Goal: Communication & Community: Answer question/provide support

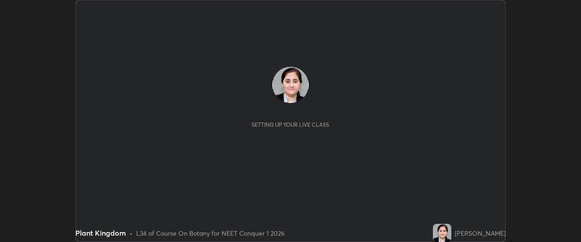
scroll to position [242, 581]
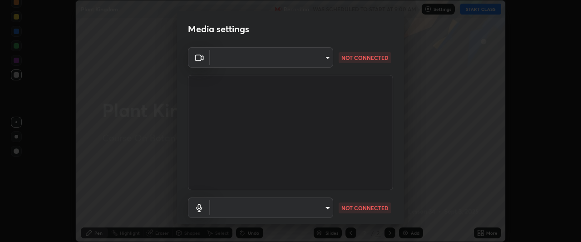
type input "1f3b1a4dbf7f6127e04a7c32b9c59d4571b9df5a52b12507af43ba0352f2305c"
type input "e5b627718591eeaf1f58acbce375d66896c0403349ed2b511c0f677bbfff9090"
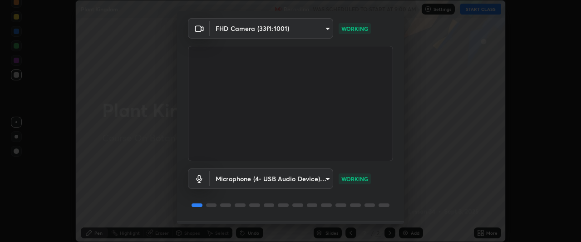
scroll to position [55, 0]
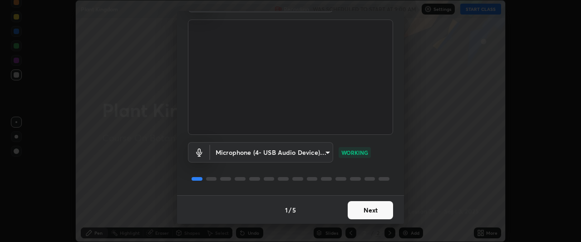
click at [361, 208] on button "Next" at bounding box center [370, 210] width 45 height 18
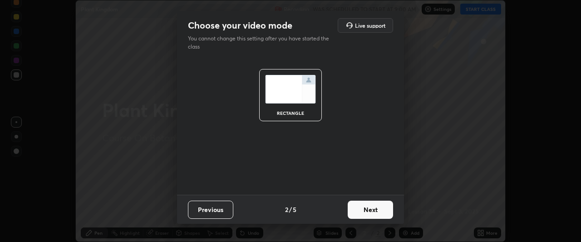
scroll to position [0, 0]
click at [362, 207] on button "Next" at bounding box center [370, 210] width 45 height 18
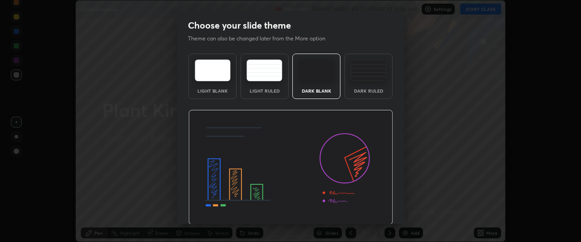
click at [362, 208] on img at bounding box center [290, 167] width 205 height 115
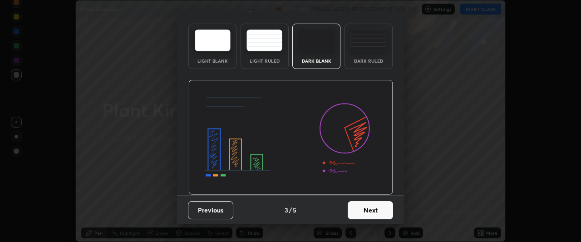
click at [364, 211] on button "Next" at bounding box center [370, 210] width 45 height 18
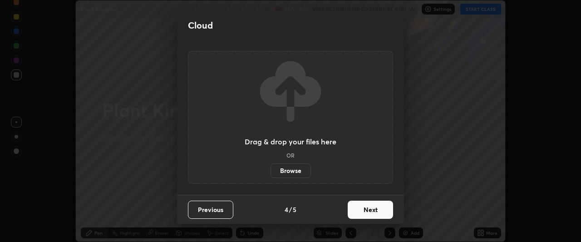
scroll to position [0, 0]
click at [363, 211] on button "Next" at bounding box center [370, 210] width 45 height 18
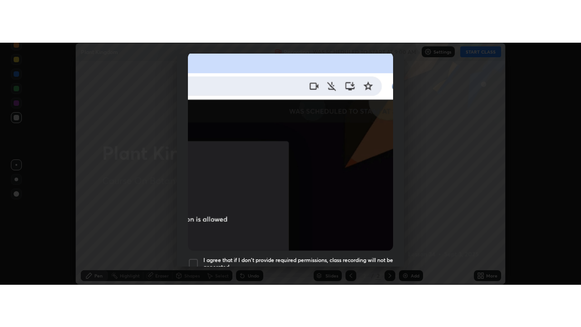
scroll to position [241, 0]
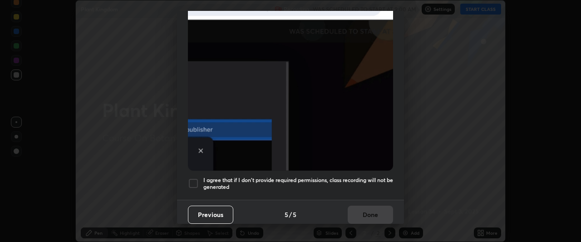
click at [196, 179] on div at bounding box center [193, 183] width 11 height 11
click at [362, 208] on button "Done" at bounding box center [370, 215] width 45 height 18
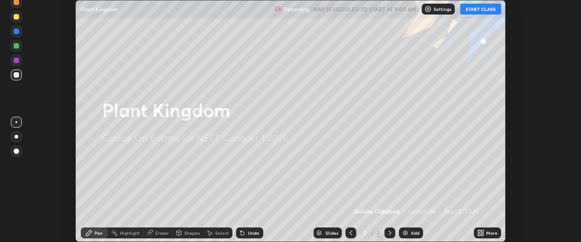
click at [481, 9] on button "START CLASS" at bounding box center [480, 9] width 41 height 11
click at [490, 231] on div "More" at bounding box center [491, 233] width 11 height 5
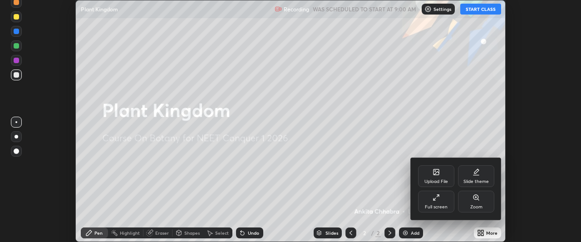
click at [446, 201] on div "Full screen" at bounding box center [436, 202] width 36 height 22
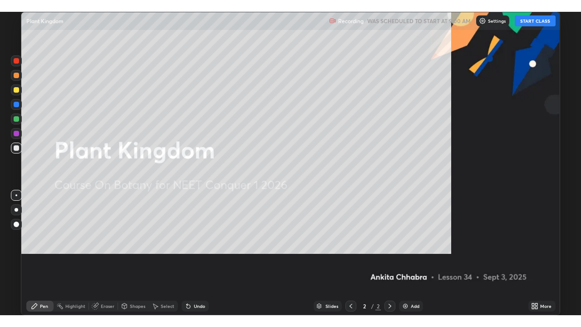
scroll to position [327, 581]
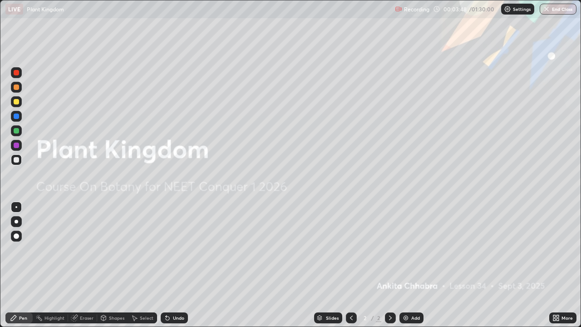
click at [407, 242] on img at bounding box center [405, 317] width 7 height 7
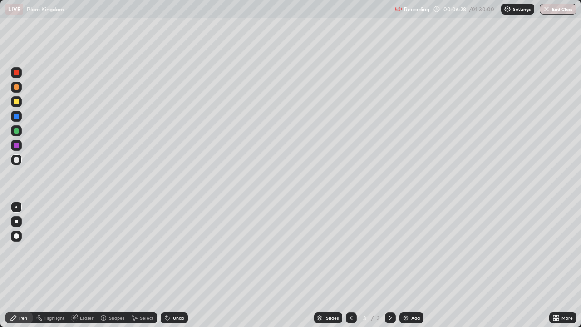
scroll to position [45083, 44828]
click at [16, 222] on div at bounding box center [17, 222] width 4 height 4
click at [17, 70] on div at bounding box center [16, 72] width 5 height 5
click at [18, 158] on div at bounding box center [16, 159] width 5 height 5
click at [169, 242] on icon at bounding box center [167, 317] width 7 height 7
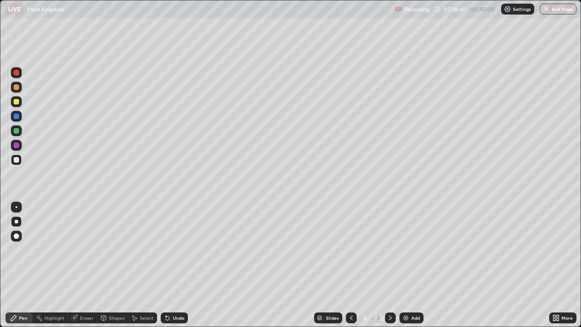
click at [18, 146] on div at bounding box center [16, 145] width 5 height 5
click at [171, 242] on div "Undo" at bounding box center [174, 317] width 27 height 11
click at [16, 131] on div at bounding box center [16, 130] width 5 height 5
click at [94, 242] on div "Eraser" at bounding box center [82, 317] width 29 height 11
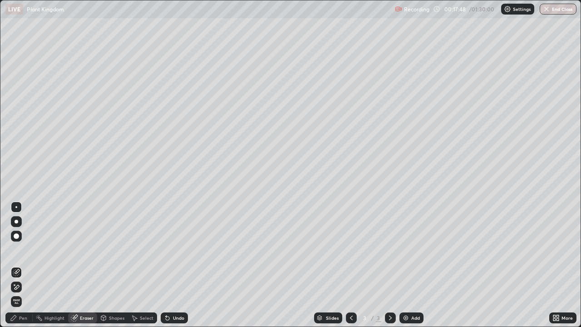
click at [25, 242] on div "Pen" at bounding box center [23, 318] width 8 height 5
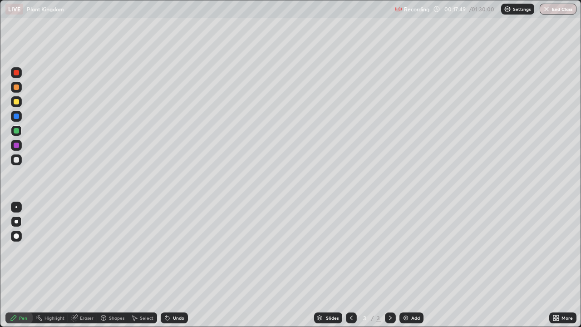
click at [16, 143] on div at bounding box center [16, 145] width 5 height 5
click at [183, 242] on div "Undo" at bounding box center [178, 318] width 11 height 5
click at [182, 242] on div "Undo" at bounding box center [174, 317] width 27 height 11
click at [18, 92] on div at bounding box center [16, 87] width 11 height 11
click at [19, 116] on div at bounding box center [16, 116] width 5 height 5
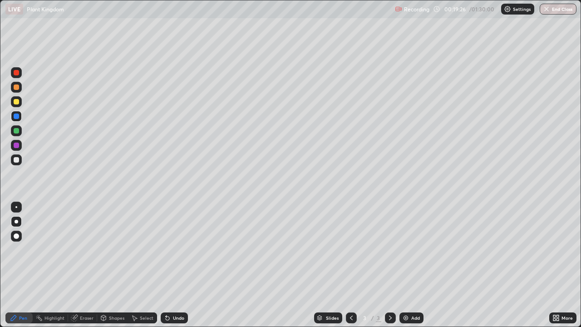
click at [21, 76] on div at bounding box center [16, 72] width 11 height 11
click at [18, 155] on div at bounding box center [16, 159] width 11 height 11
click at [20, 75] on div at bounding box center [16, 72] width 11 height 11
click at [18, 131] on div at bounding box center [16, 130] width 5 height 5
click at [181, 242] on div "Undo" at bounding box center [178, 318] width 11 height 5
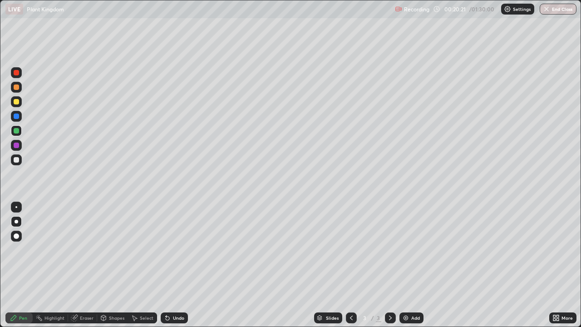
click at [18, 161] on div at bounding box center [16, 159] width 5 height 5
click at [20, 146] on div at bounding box center [16, 145] width 11 height 11
click at [21, 119] on div at bounding box center [16, 116] width 11 height 11
click at [17, 89] on div at bounding box center [16, 86] width 5 height 5
click at [411, 242] on div "Add" at bounding box center [415, 318] width 9 height 5
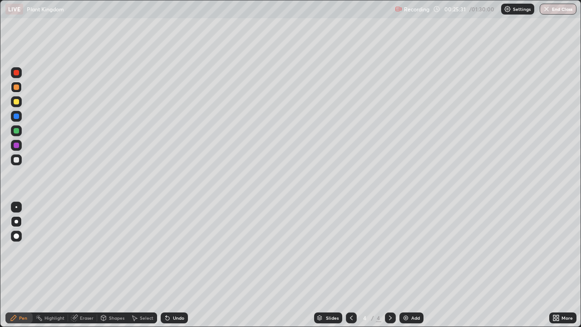
click at [18, 159] on div at bounding box center [16, 159] width 5 height 5
click at [20, 131] on div at bounding box center [16, 130] width 11 height 11
click at [20, 161] on div at bounding box center [16, 159] width 11 height 11
click at [173, 242] on div "Undo" at bounding box center [174, 317] width 27 height 11
click at [176, 242] on div "Undo" at bounding box center [174, 317] width 27 height 11
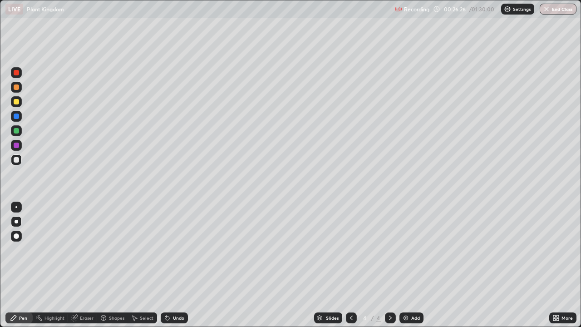
click at [175, 242] on div "Undo" at bounding box center [174, 317] width 27 height 11
click at [174, 242] on div "Undo" at bounding box center [178, 318] width 11 height 5
click at [173, 242] on div "Undo" at bounding box center [178, 318] width 11 height 5
click at [174, 242] on div "Undo" at bounding box center [178, 318] width 11 height 5
click at [176, 242] on div "Undo" at bounding box center [178, 318] width 11 height 5
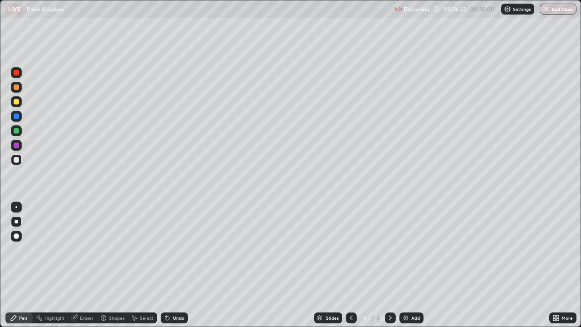
click at [173, 242] on div "Undo" at bounding box center [178, 318] width 11 height 5
click at [16, 116] on div at bounding box center [16, 116] width 5 height 5
click at [19, 89] on div at bounding box center [16, 86] width 5 height 5
click at [19, 87] on div at bounding box center [16, 86] width 5 height 5
click at [351, 242] on icon at bounding box center [351, 317] width 7 height 7
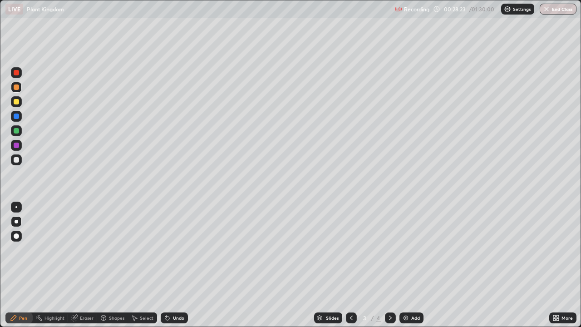
click at [389, 242] on icon at bounding box center [390, 317] width 7 height 7
click at [17, 131] on div at bounding box center [16, 130] width 5 height 5
click at [17, 145] on div at bounding box center [16, 145] width 5 height 5
click at [19, 130] on div at bounding box center [16, 130] width 5 height 5
click at [351, 242] on icon at bounding box center [351, 317] width 7 height 7
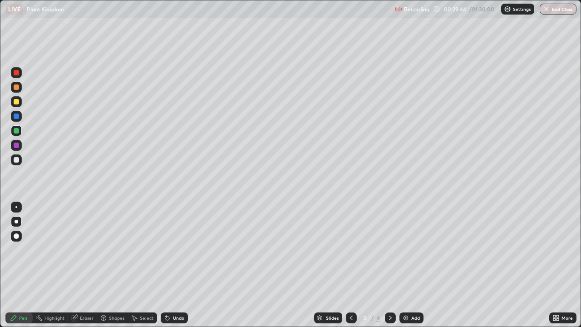
click at [390, 242] on icon at bounding box center [390, 317] width 7 height 7
click at [17, 116] on div at bounding box center [16, 116] width 5 height 5
click at [17, 160] on div at bounding box center [16, 159] width 5 height 5
click at [18, 161] on div at bounding box center [16, 159] width 5 height 5
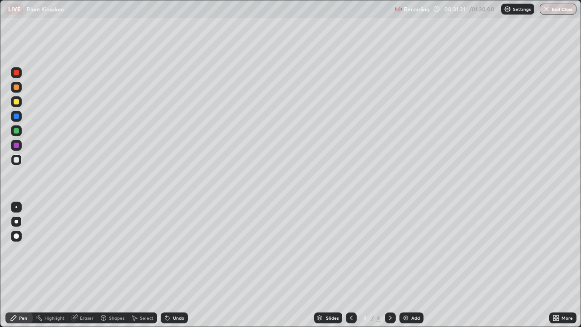
click at [17, 116] on div at bounding box center [16, 116] width 5 height 5
click at [20, 147] on div at bounding box center [16, 145] width 11 height 11
click at [174, 242] on div "Undo" at bounding box center [178, 318] width 11 height 5
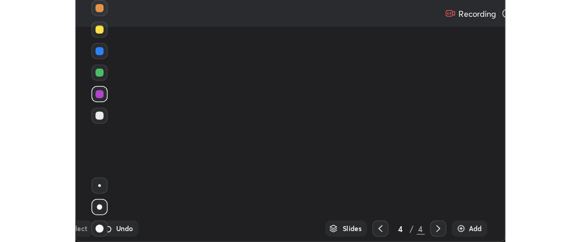
scroll to position [45083, 44828]
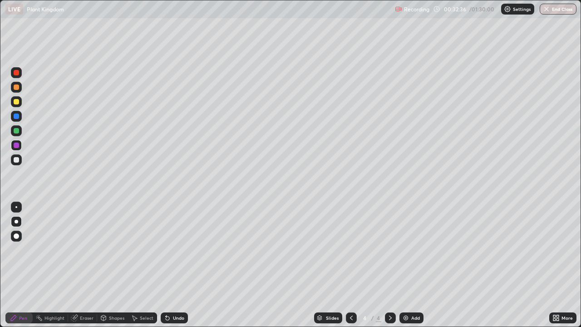
click at [18, 77] on div at bounding box center [16, 72] width 11 height 11
click at [17, 87] on div at bounding box center [16, 86] width 5 height 5
click at [18, 159] on div at bounding box center [16, 159] width 5 height 5
click at [559, 242] on icon at bounding box center [558, 319] width 2 height 2
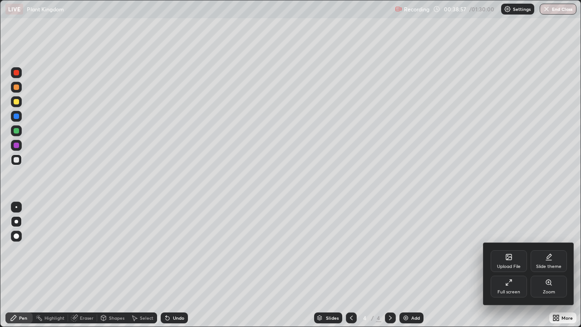
click at [516, 242] on div "Full screen" at bounding box center [509, 292] width 23 height 5
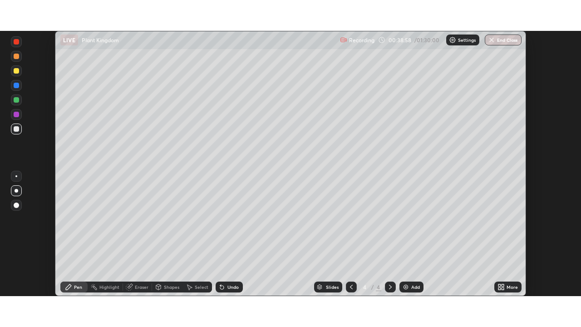
scroll to position [45167, 44828]
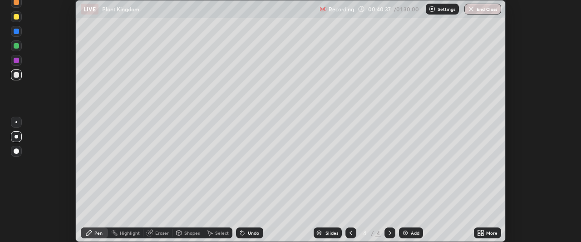
click at [479, 232] on icon at bounding box center [479, 231] width 2 height 2
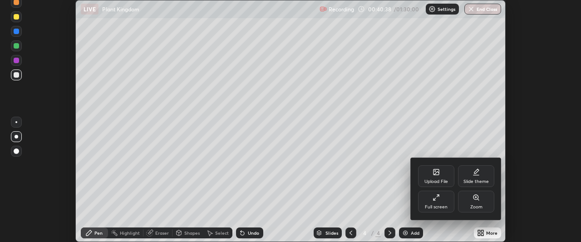
click at [439, 205] on div "Full screen" at bounding box center [436, 207] width 23 height 5
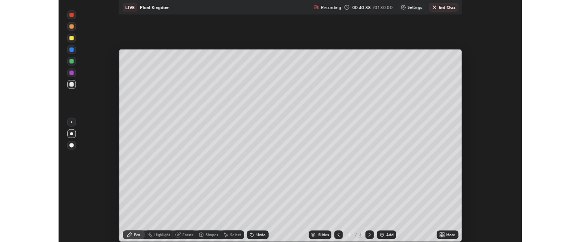
scroll to position [327, 581]
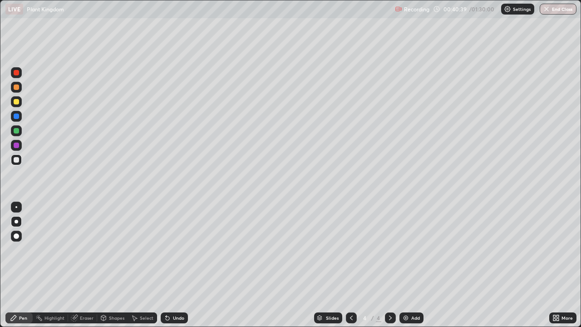
click at [410, 242] on div "Add" at bounding box center [412, 317] width 24 height 11
click at [351, 242] on icon at bounding box center [351, 318] width 3 height 5
click at [390, 242] on icon at bounding box center [390, 317] width 7 height 7
click at [172, 242] on div "Undo" at bounding box center [174, 317] width 27 height 11
click at [173, 242] on div "Undo" at bounding box center [174, 317] width 27 height 11
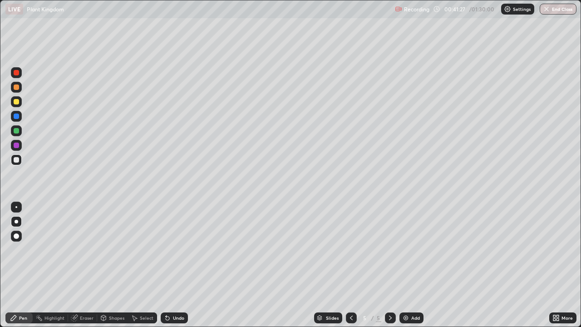
click at [175, 242] on div "Undo" at bounding box center [174, 317] width 27 height 11
click at [18, 119] on div at bounding box center [16, 116] width 5 height 5
click at [175, 242] on div "Undo" at bounding box center [174, 317] width 27 height 11
click at [176, 242] on div "Undo" at bounding box center [178, 318] width 11 height 5
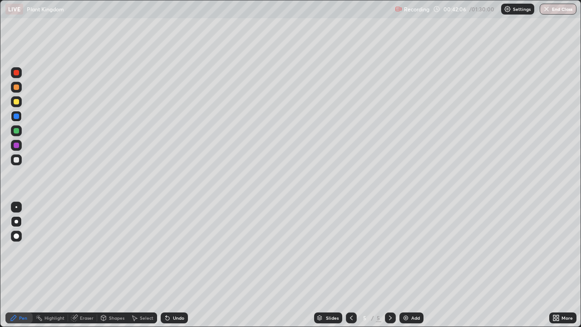
click at [175, 242] on div "Undo" at bounding box center [174, 317] width 27 height 11
click at [179, 242] on div "Undo" at bounding box center [174, 317] width 27 height 11
click at [16, 131] on div at bounding box center [16, 130] width 5 height 5
click at [20, 73] on div at bounding box center [16, 72] width 11 height 11
click at [19, 146] on div at bounding box center [16, 145] width 11 height 11
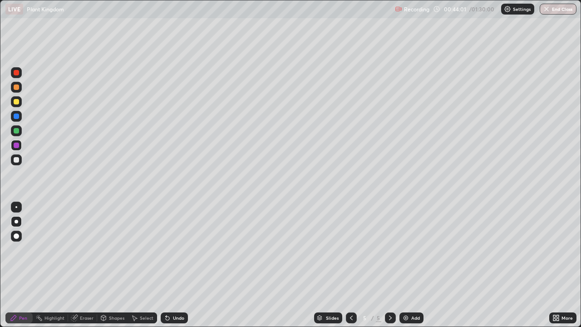
click at [168, 242] on icon at bounding box center [167, 317] width 7 height 7
click at [18, 115] on div at bounding box center [16, 116] width 5 height 5
click at [17, 159] on div at bounding box center [16, 159] width 5 height 5
click at [18, 133] on div at bounding box center [16, 130] width 5 height 5
click at [18, 121] on div at bounding box center [16, 116] width 11 height 11
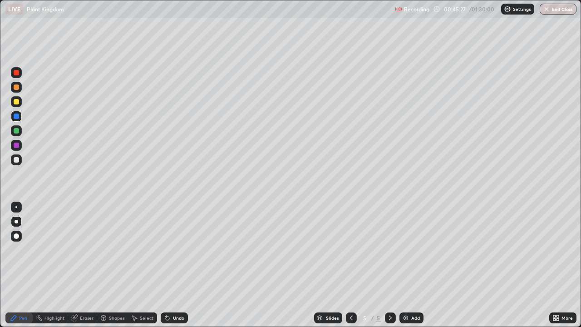
click at [17, 103] on div at bounding box center [16, 101] width 5 height 5
click at [15, 118] on div at bounding box center [16, 116] width 5 height 5
click at [20, 132] on div at bounding box center [16, 130] width 11 height 11
click at [20, 103] on div at bounding box center [16, 101] width 11 height 11
click at [415, 242] on div "Add" at bounding box center [415, 318] width 9 height 5
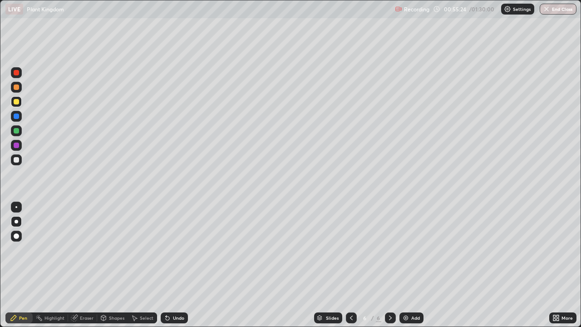
click at [351, 242] on icon at bounding box center [351, 317] width 7 height 7
click at [553, 242] on icon at bounding box center [556, 317] width 7 height 7
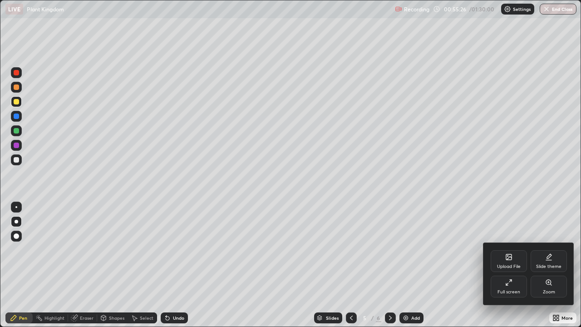
click at [509, 242] on div "Full screen" at bounding box center [509, 287] width 36 height 22
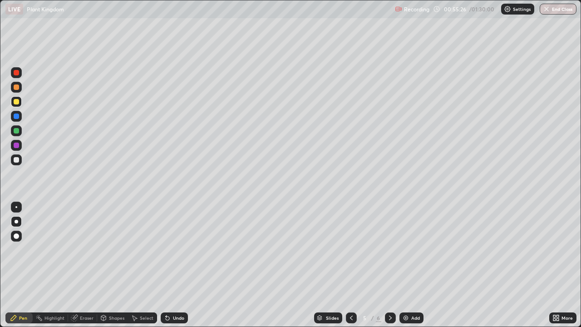
scroll to position [45167, 44828]
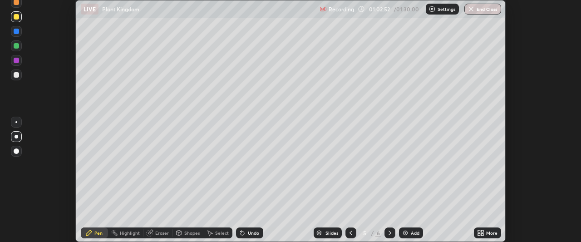
click at [488, 233] on div "More" at bounding box center [491, 233] width 11 height 5
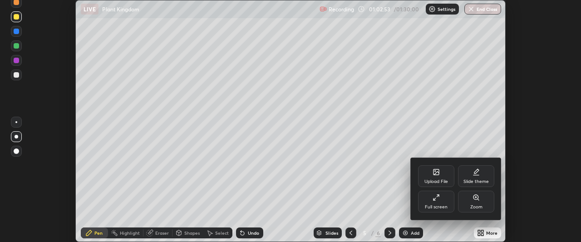
click at [445, 208] on div "Full screen" at bounding box center [436, 207] width 23 height 5
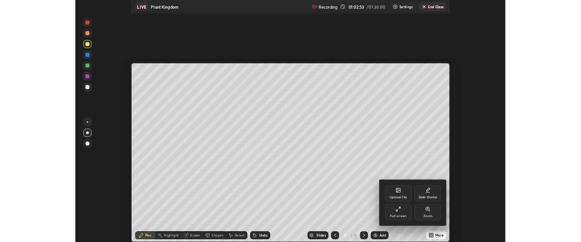
scroll to position [327, 581]
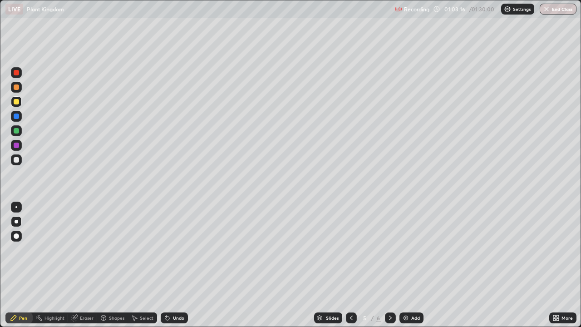
click at [394, 242] on div at bounding box center [390, 317] width 11 height 11
click at [17, 145] on div at bounding box center [16, 145] width 5 height 5
click at [20, 162] on div at bounding box center [16, 159] width 11 height 11
click at [17, 131] on div at bounding box center [16, 130] width 5 height 5
click at [19, 116] on div at bounding box center [16, 116] width 5 height 5
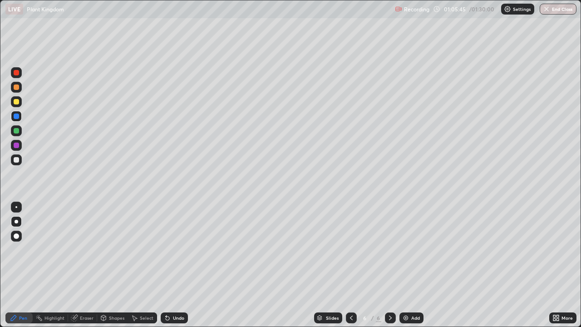
click at [17, 145] on div at bounding box center [16, 145] width 5 height 5
click at [17, 159] on div at bounding box center [16, 159] width 5 height 5
click at [177, 242] on div "Undo" at bounding box center [178, 318] width 11 height 5
click at [95, 242] on div "Eraser" at bounding box center [82, 317] width 29 height 11
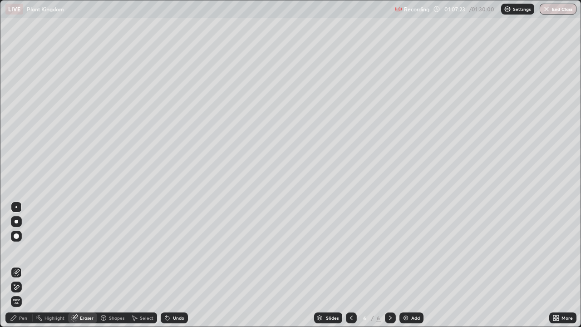
click at [27, 242] on div "Pen" at bounding box center [18, 317] width 27 height 11
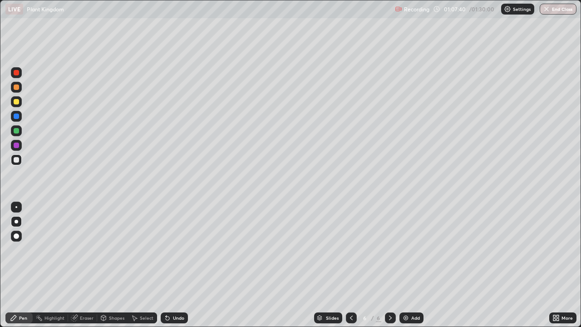
click at [20, 88] on div at bounding box center [16, 87] width 11 height 11
click at [18, 160] on div at bounding box center [16, 159] width 5 height 5
click at [21, 118] on div at bounding box center [16, 116] width 11 height 11
click at [20, 131] on div at bounding box center [16, 130] width 11 height 11
click at [177, 242] on div "Undo" at bounding box center [178, 318] width 11 height 5
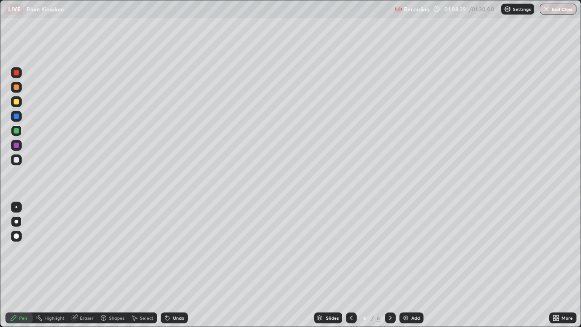
click at [19, 72] on div at bounding box center [16, 72] width 5 height 5
click at [178, 242] on div "Undo" at bounding box center [178, 318] width 11 height 5
click at [176, 242] on div "Undo" at bounding box center [178, 318] width 11 height 5
click at [17, 236] on div at bounding box center [16, 235] width 5 height 5
click at [20, 223] on div at bounding box center [16, 221] width 11 height 11
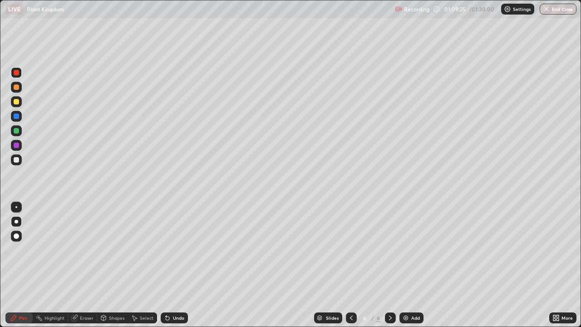
click at [20, 160] on div at bounding box center [16, 159] width 11 height 11
click at [18, 101] on div at bounding box center [16, 101] width 5 height 5
click at [166, 242] on icon at bounding box center [166, 316] width 1 height 1
click at [411, 242] on div "Add" at bounding box center [415, 318] width 9 height 5
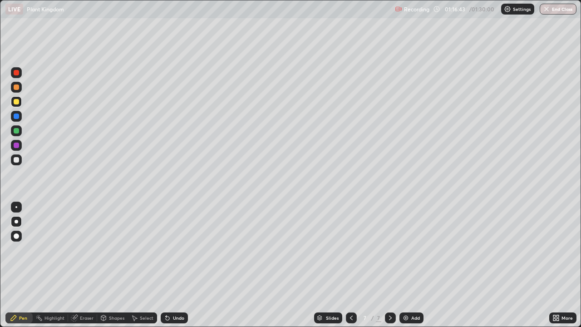
click at [20, 145] on div at bounding box center [16, 145] width 11 height 11
click at [173, 242] on div "Undo" at bounding box center [174, 317] width 27 height 11
click at [173, 242] on div "Undo" at bounding box center [178, 318] width 11 height 5
click at [169, 242] on div "Undo" at bounding box center [174, 317] width 27 height 11
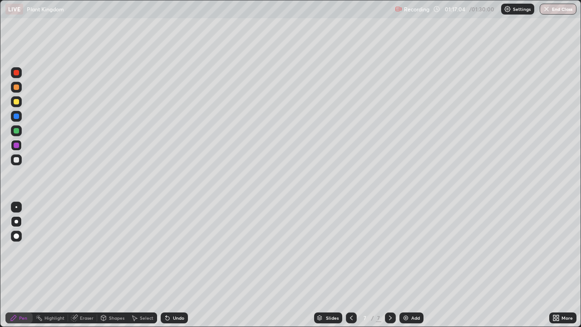
click at [167, 242] on div "Undo" at bounding box center [174, 317] width 27 height 11
click at [177, 242] on div "Undo" at bounding box center [174, 317] width 27 height 11
click at [179, 242] on div "Undo" at bounding box center [178, 318] width 11 height 5
click at [180, 242] on div "Undo" at bounding box center [174, 317] width 27 height 11
click at [21, 130] on div at bounding box center [16, 130] width 11 height 11
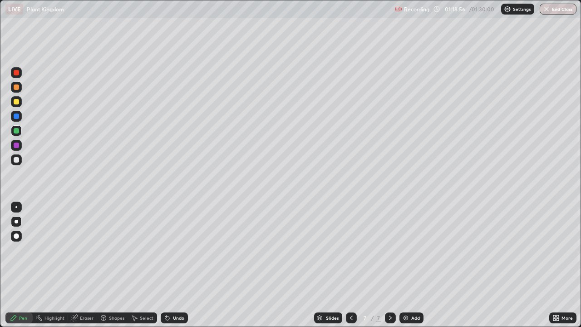
click at [16, 117] on div at bounding box center [16, 116] width 5 height 5
click at [17, 73] on div at bounding box center [16, 72] width 5 height 5
click at [20, 148] on div at bounding box center [16, 145] width 11 height 11
click at [551, 9] on button "End Class" at bounding box center [558, 9] width 37 height 11
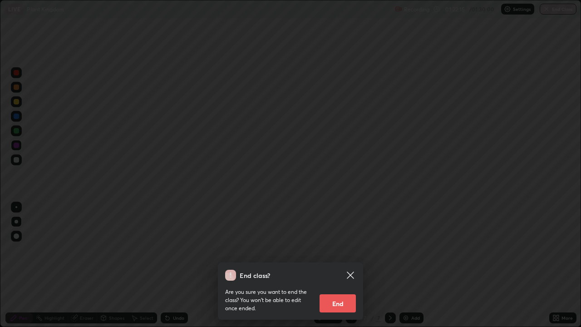
click at [338, 242] on button "End" at bounding box center [338, 303] width 36 height 18
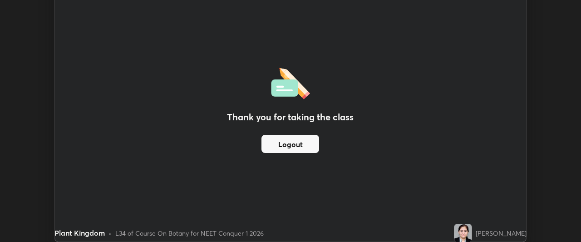
scroll to position [45167, 44828]
